Goal: Information Seeking & Learning: Learn about a topic

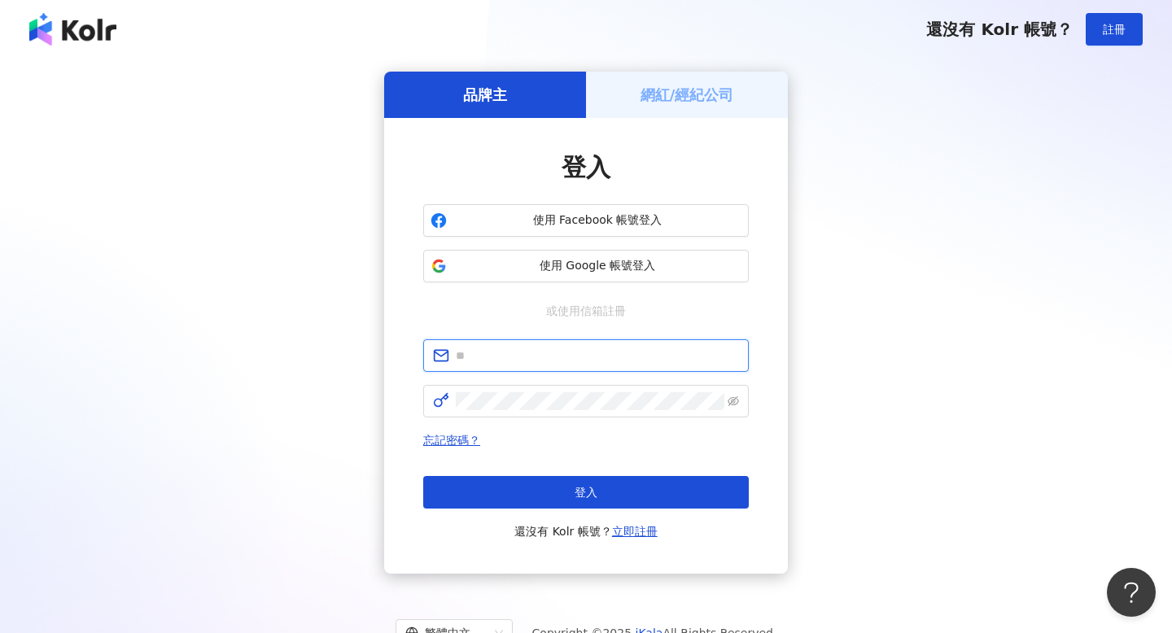
click at [562, 355] on input "text" at bounding box center [597, 356] width 283 height 18
type input "**********"
click at [483, 410] on span at bounding box center [586, 401] width 326 height 33
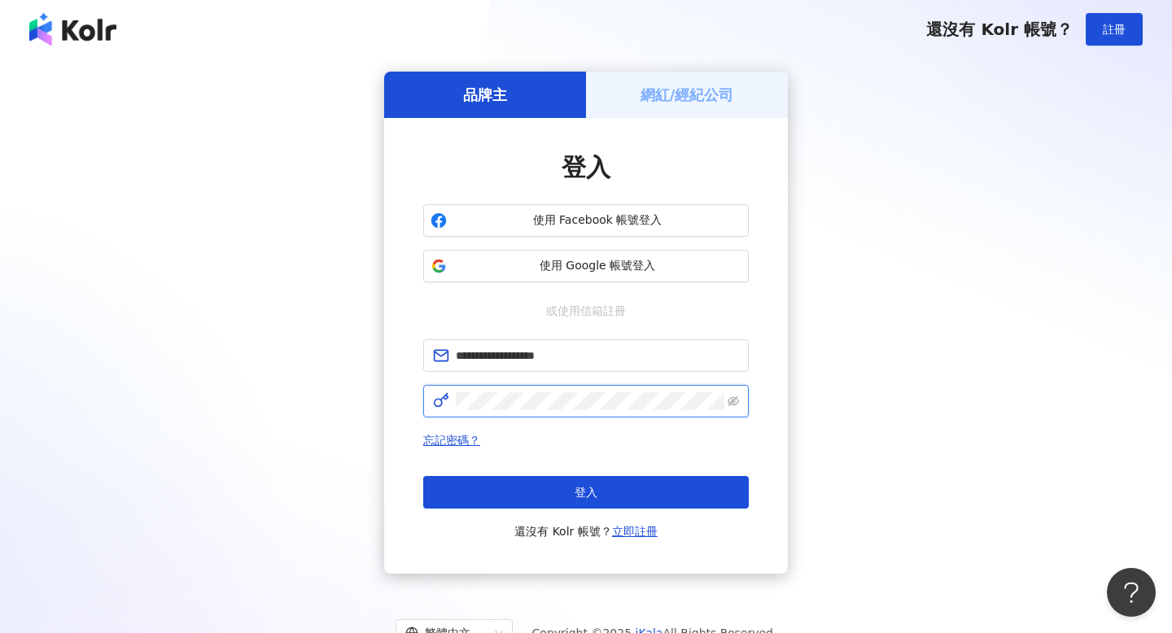
click button "登入" at bounding box center [586, 492] width 326 height 33
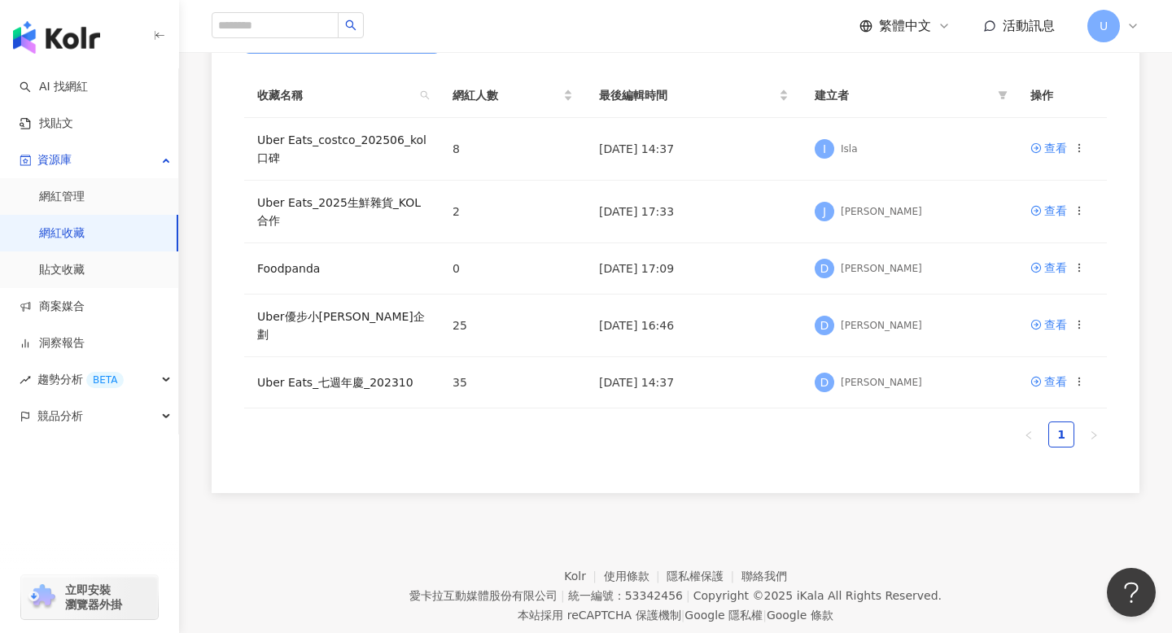
scroll to position [277, 0]
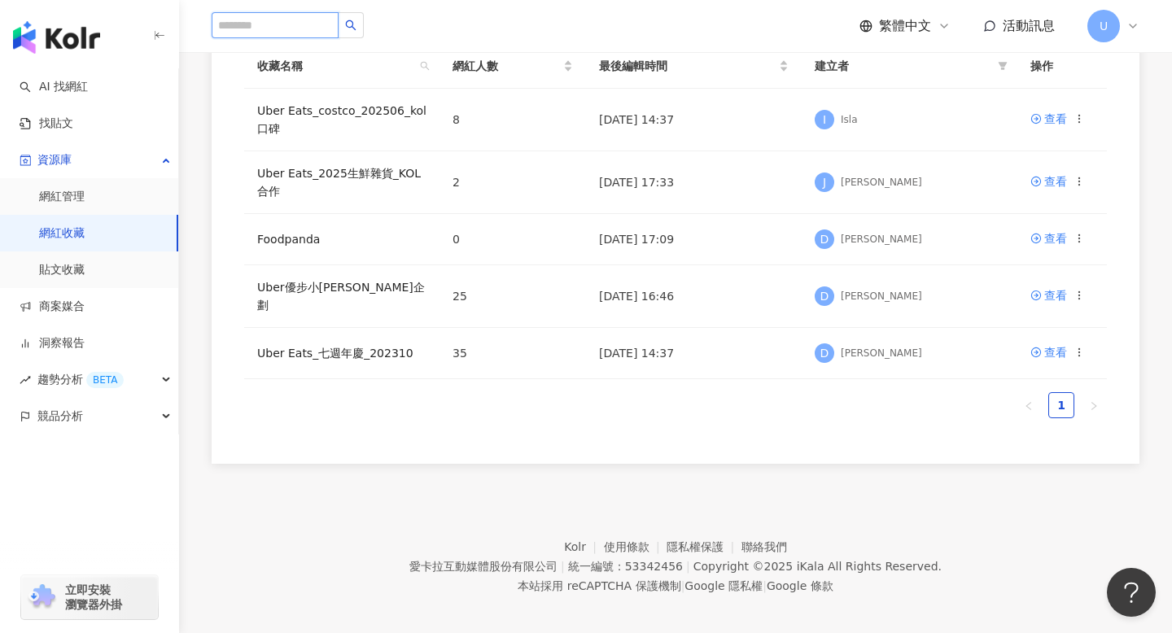
click at [255, 26] on input "search" at bounding box center [275, 25] width 127 height 26
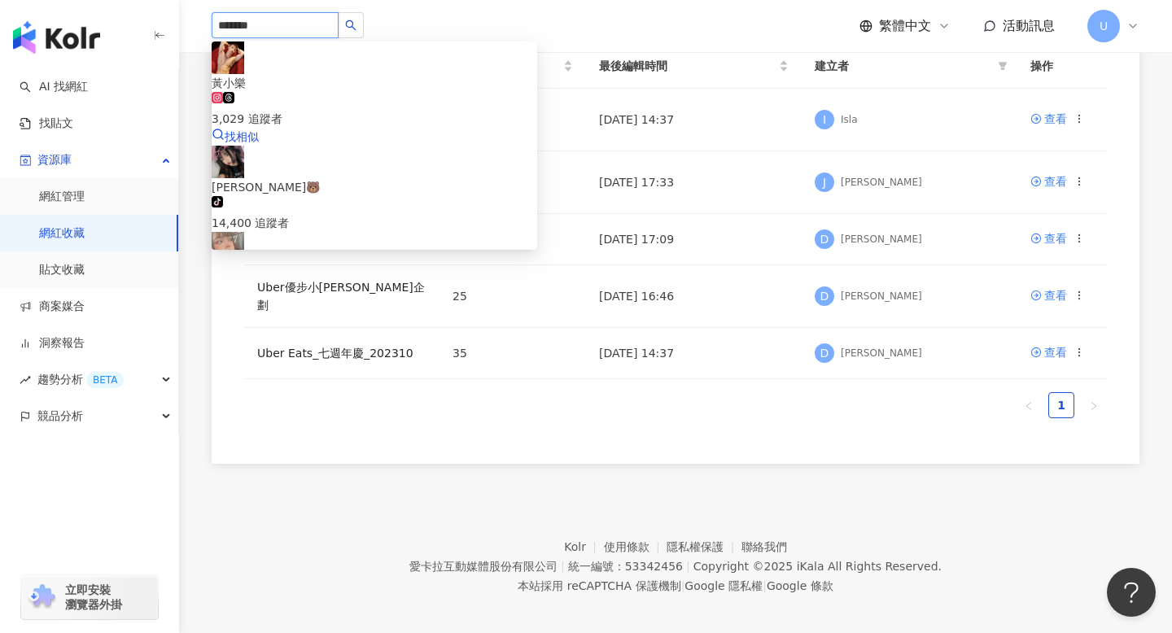
type input "********"
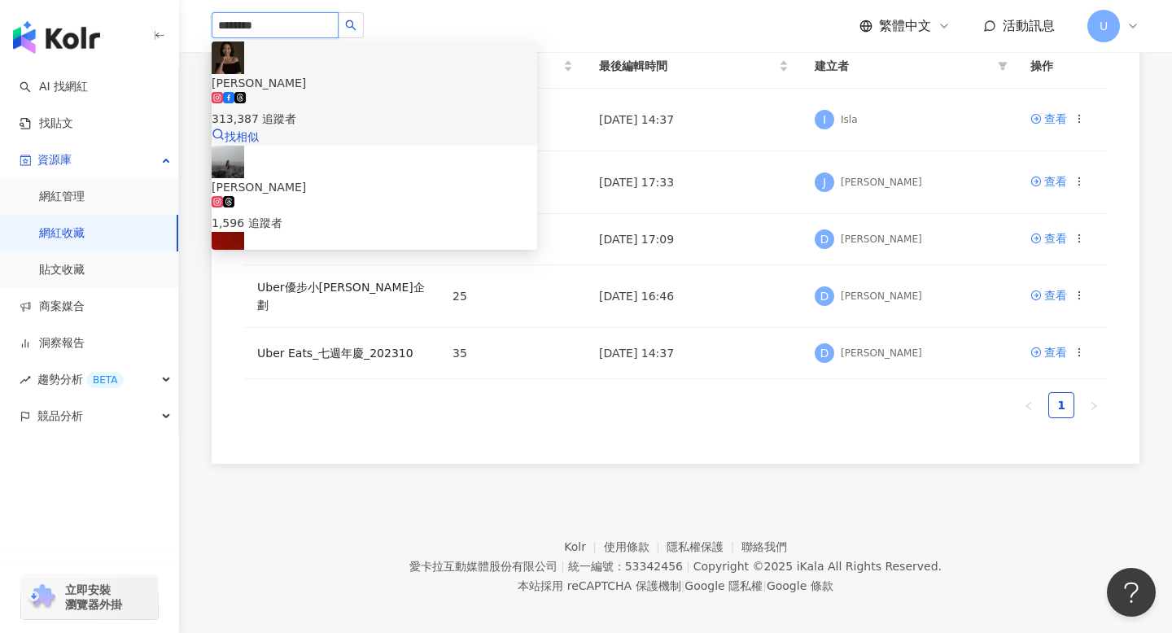
click at [349, 74] on div "[PERSON_NAME]" at bounding box center [375, 83] width 326 height 18
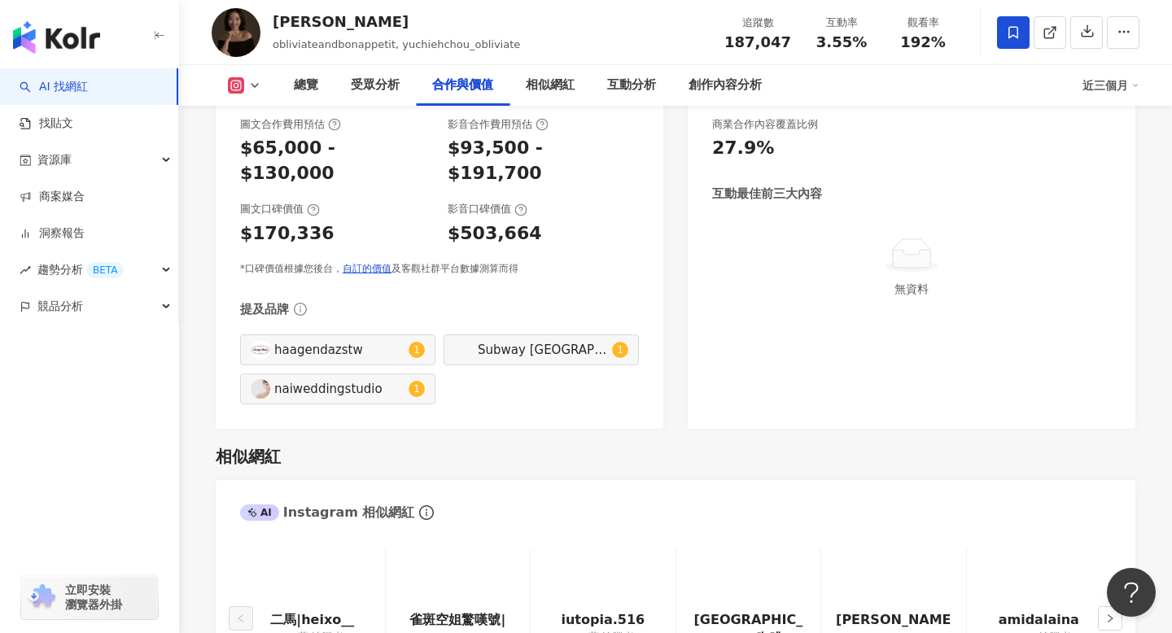
scroll to position [2396, 0]
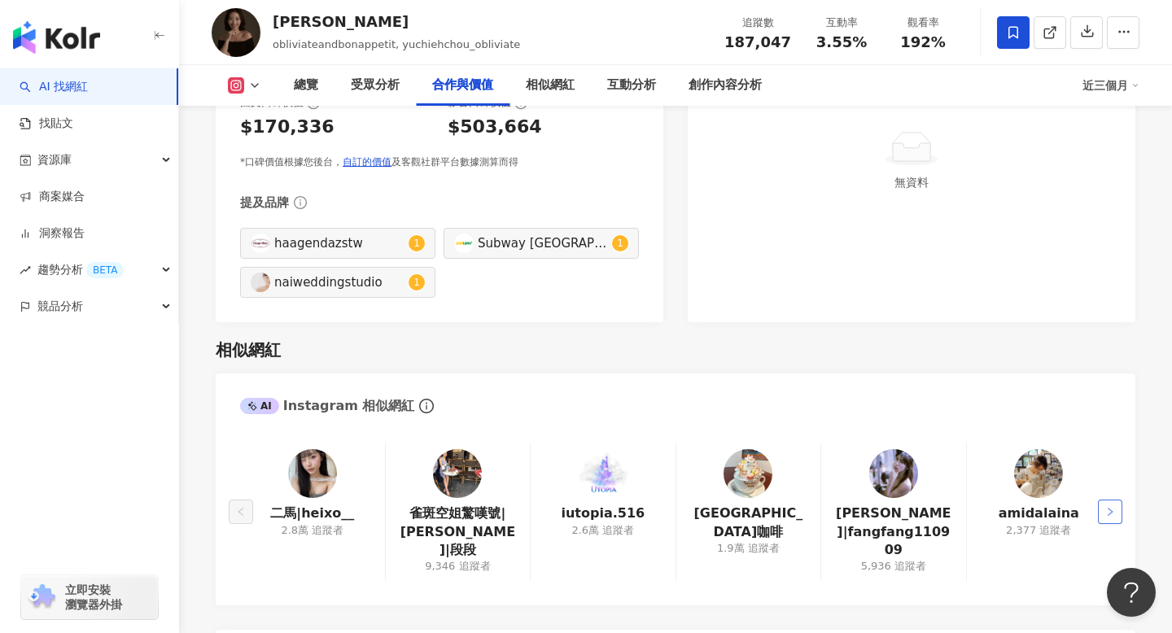
click at [1113, 507] on icon "right" at bounding box center [1110, 512] width 10 height 10
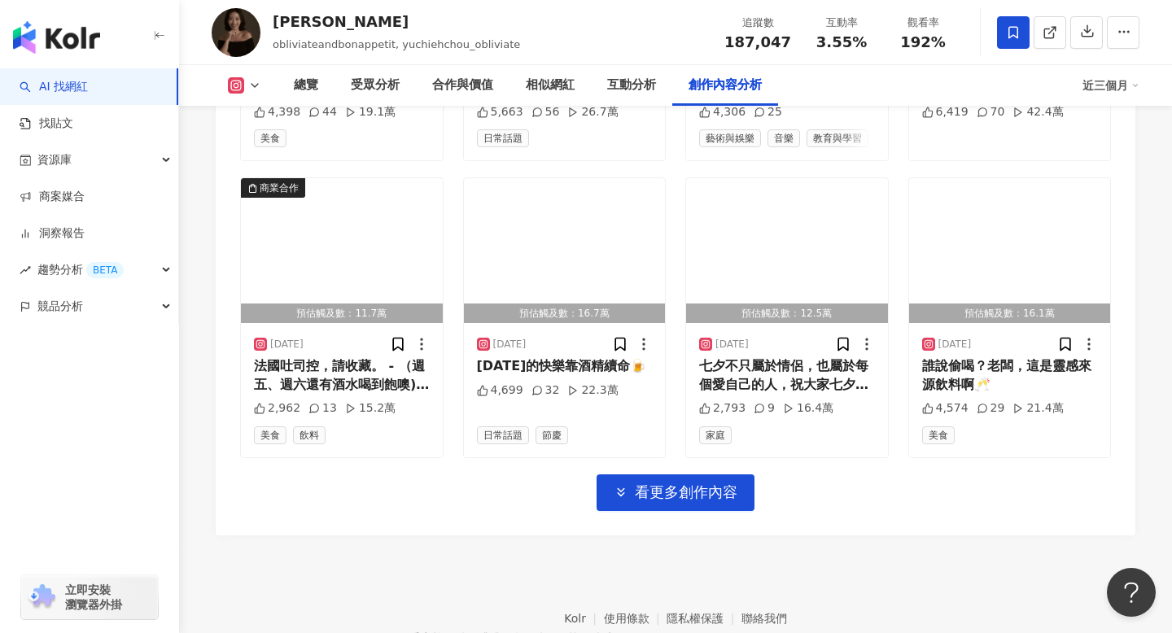
scroll to position [5272, 0]
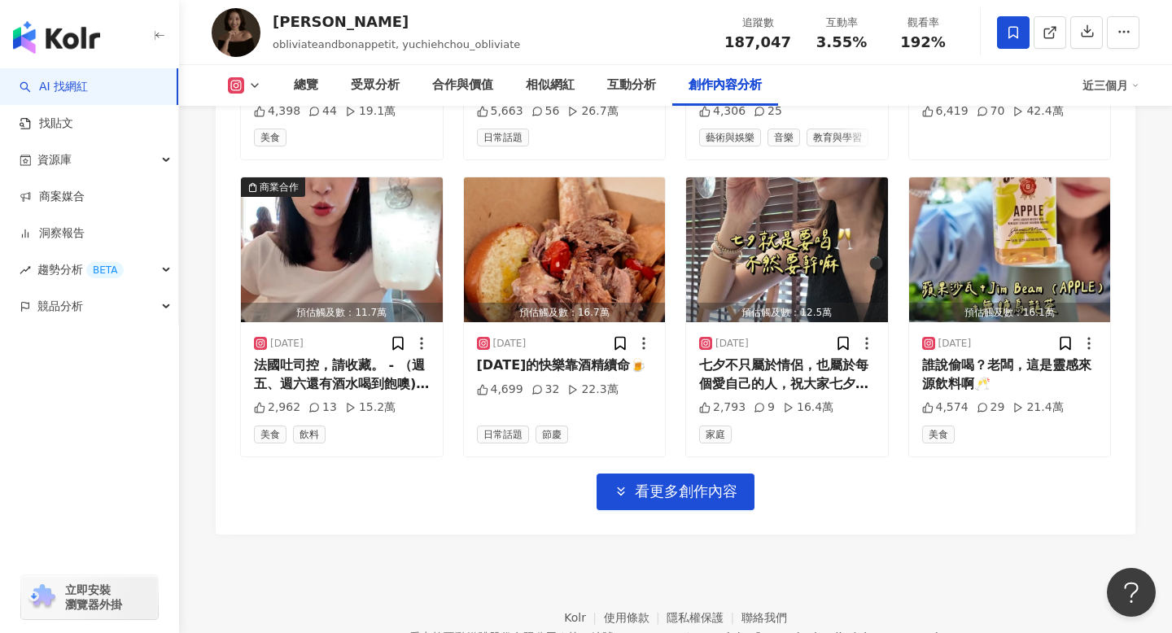
click at [242, 90] on icon at bounding box center [236, 85] width 16 height 16
click at [267, 118] on button "Instagram" at bounding box center [270, 115] width 98 height 23
click at [634, 474] on button "看更多創作內容" at bounding box center [676, 492] width 158 height 37
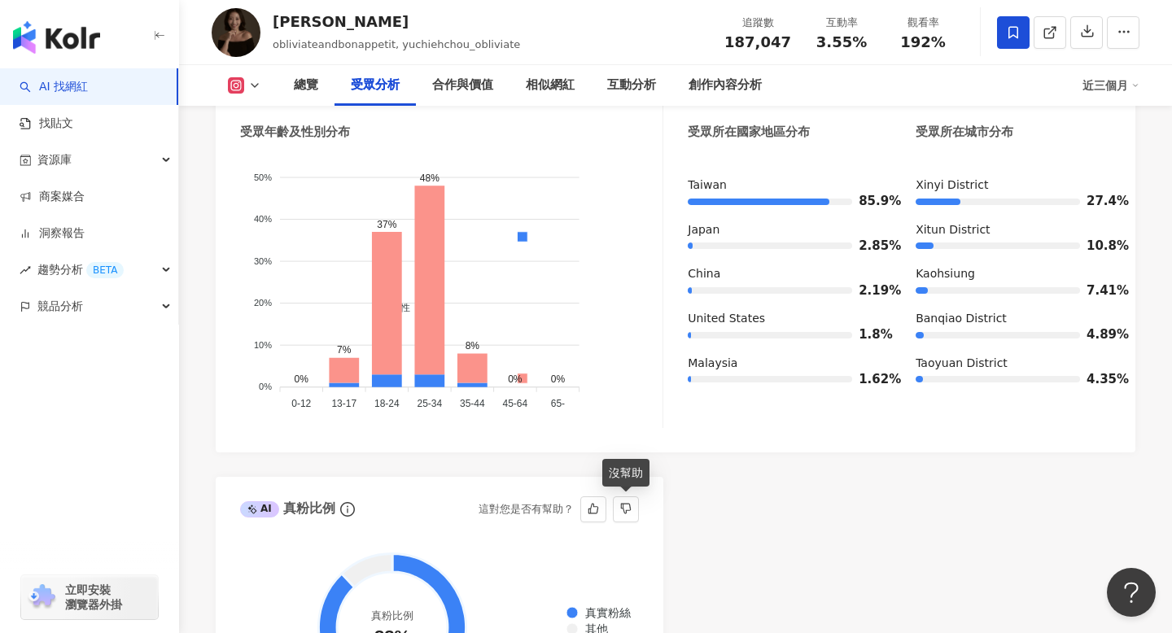
scroll to position [1550, 0]
